Goal: Information Seeking & Learning: Learn about a topic

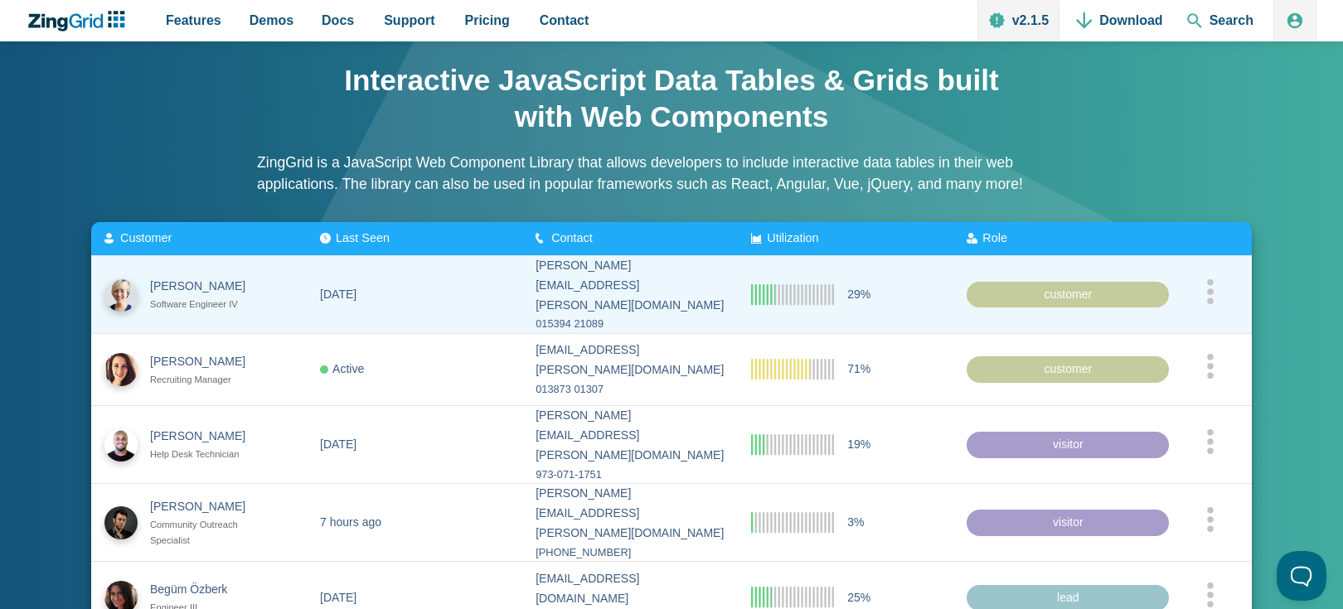
click at [772, 283] on icon "App Content" at bounding box center [792, 294] width 83 height 22
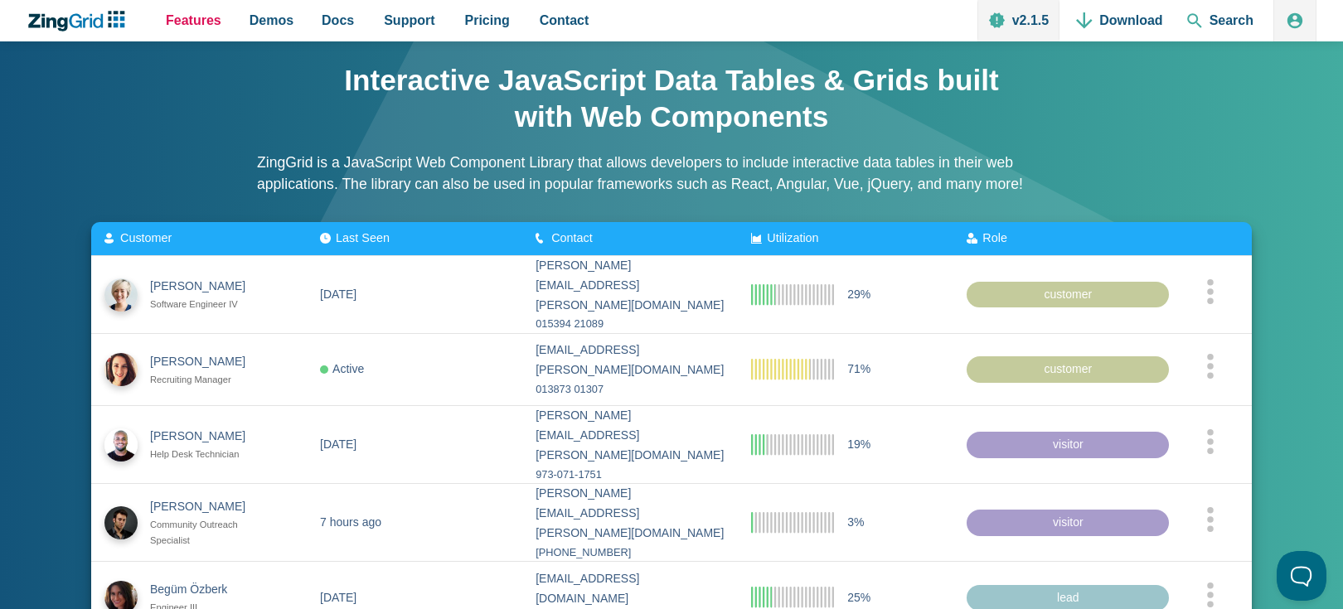
click at [185, 18] on span "Features" at bounding box center [194, 20] width 56 height 22
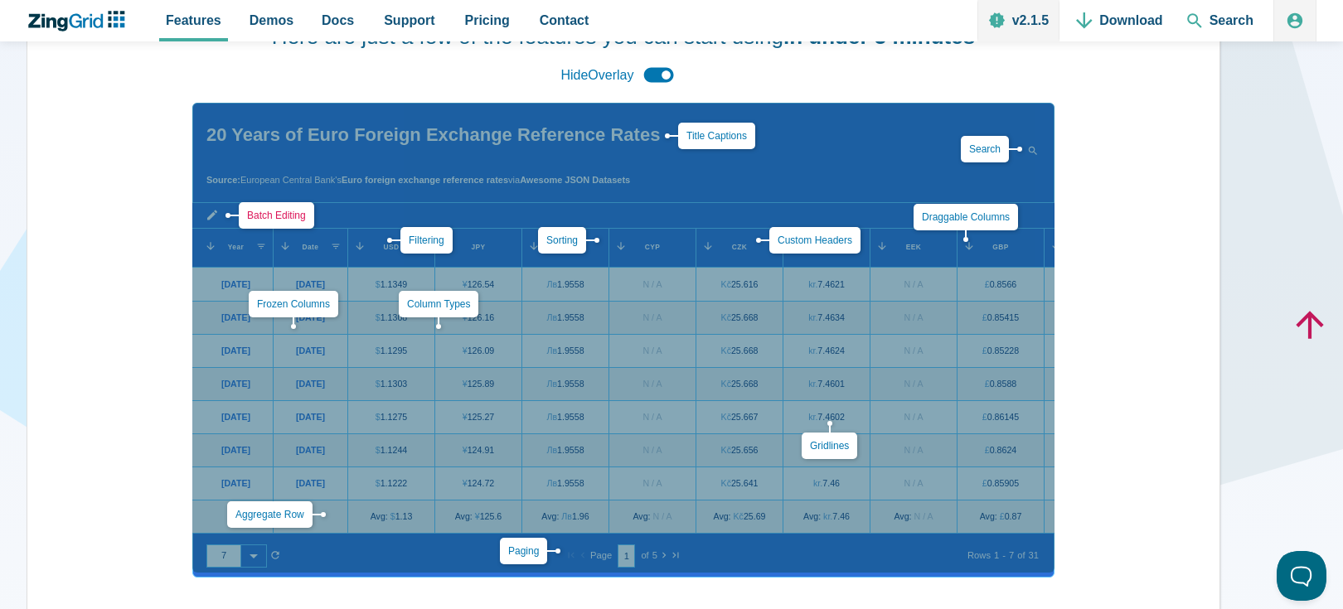
click at [250, 213] on link "Batch Editing" at bounding box center [276, 216] width 59 height 12
